Goal: Task Accomplishment & Management: Manage account settings

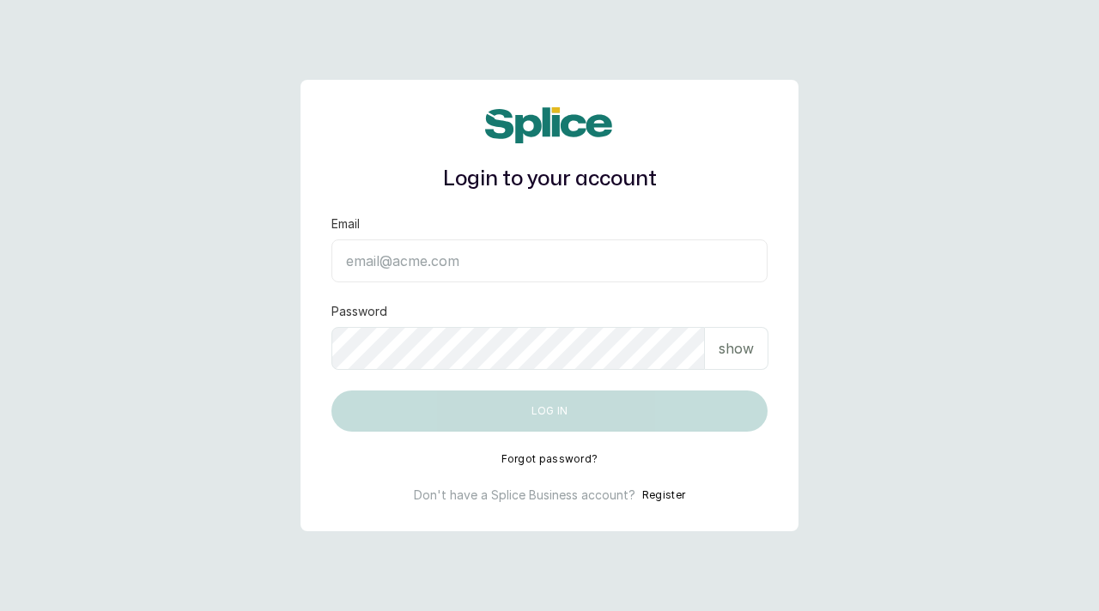
click at [447, 265] on input "Email" at bounding box center [549, 261] width 436 height 43
paste input "[EMAIL_ADDRESS][DOMAIN_NAME] SAnalytics14!"
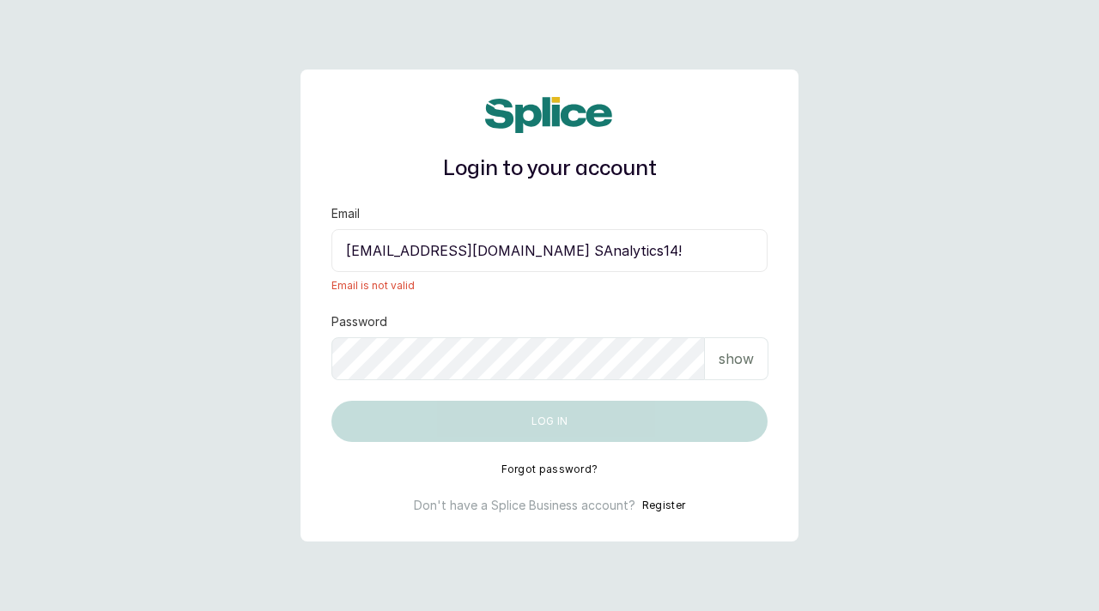
drag, startPoint x: 605, startPoint y: 252, endPoint x: 691, endPoint y: 258, distance: 86.1
click at [692, 259] on input "[EMAIL_ADDRESS][DOMAIN_NAME] SAnalytics14!" at bounding box center [549, 250] width 436 height 43
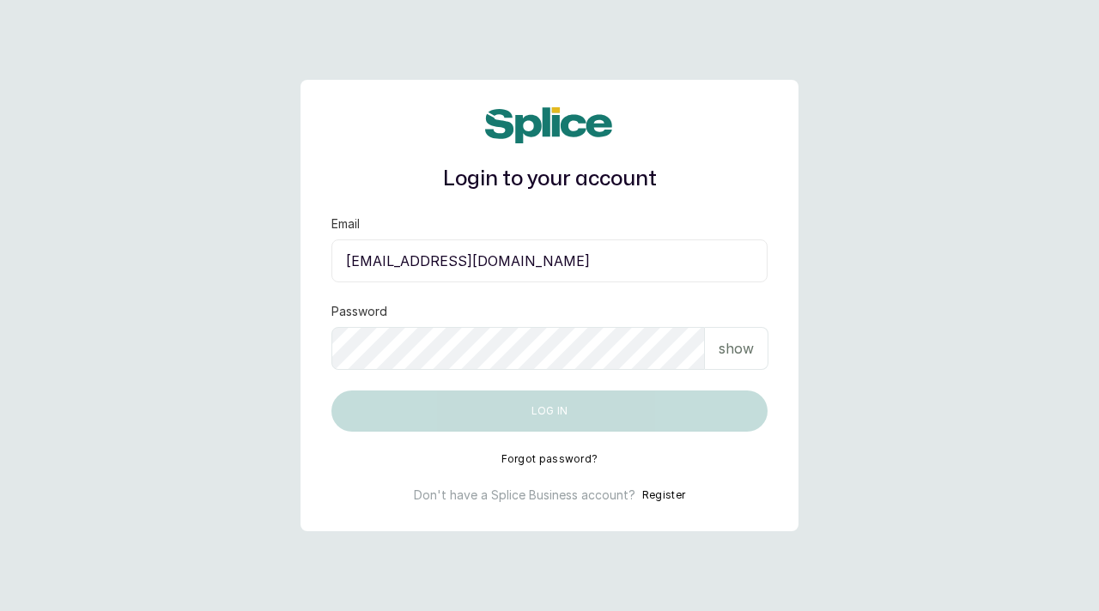
type input "[EMAIL_ADDRESS][DOMAIN_NAME]"
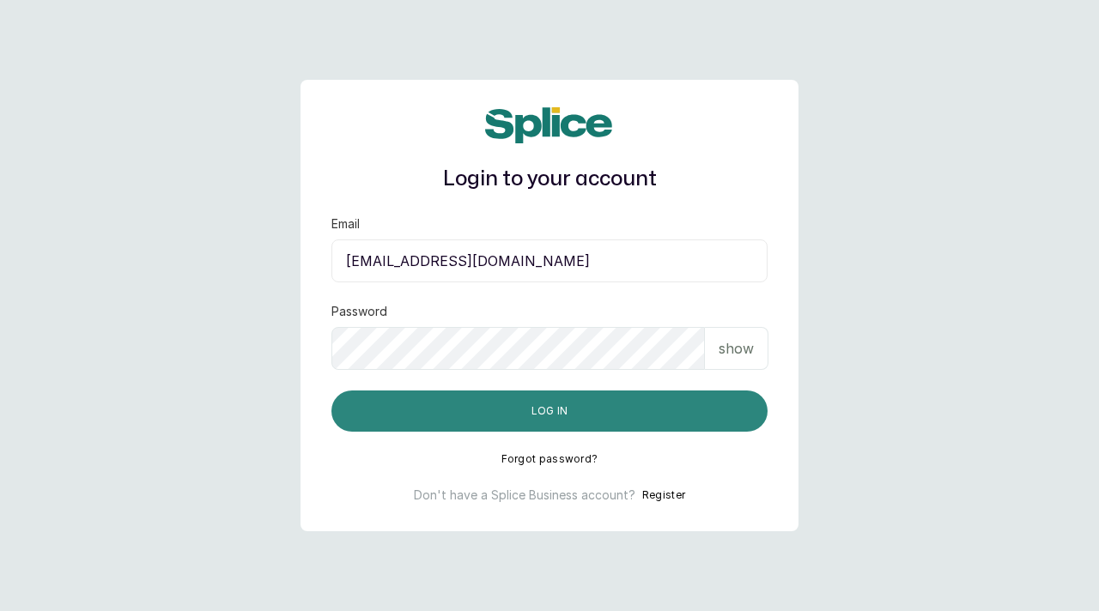
click at [547, 404] on button "Log in" at bounding box center [549, 411] width 436 height 41
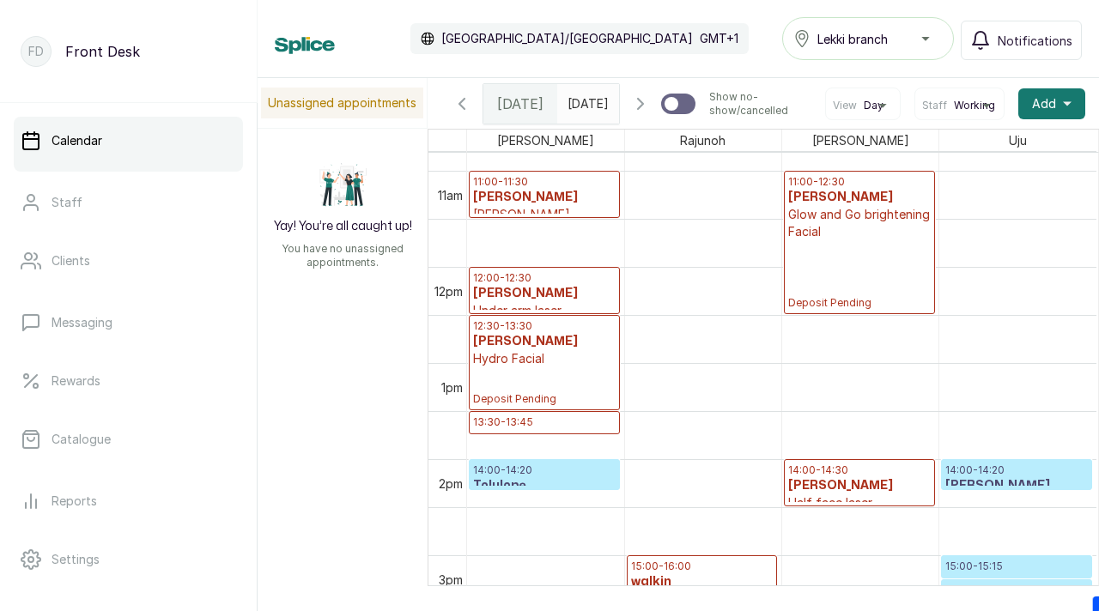
scroll to position [891, 0]
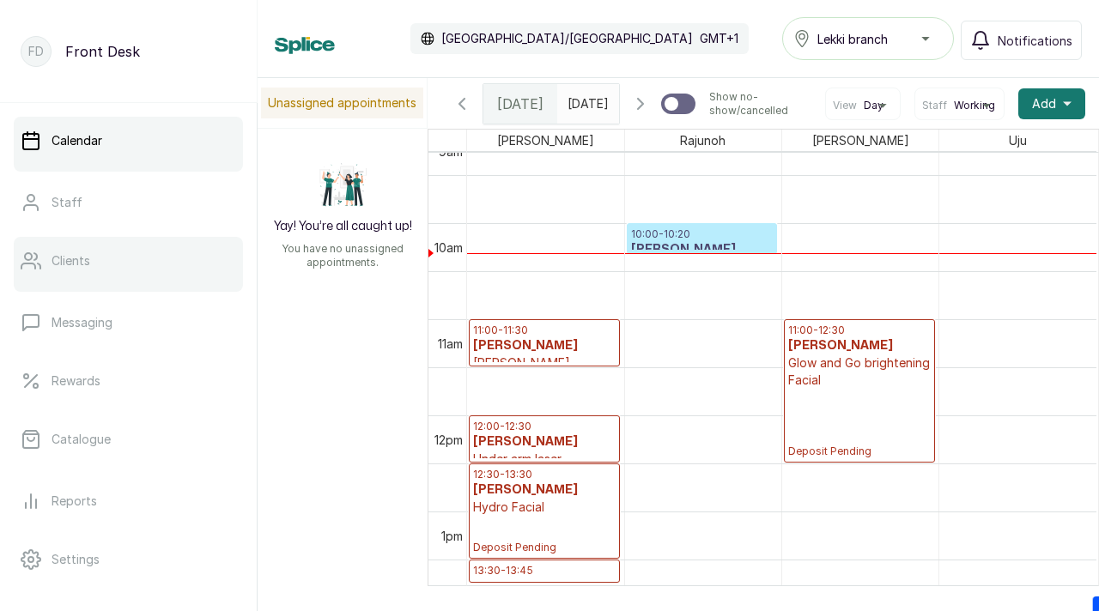
click at [157, 268] on link "Clients" at bounding box center [128, 261] width 229 height 48
